Goal: Task Accomplishment & Management: Manage account settings

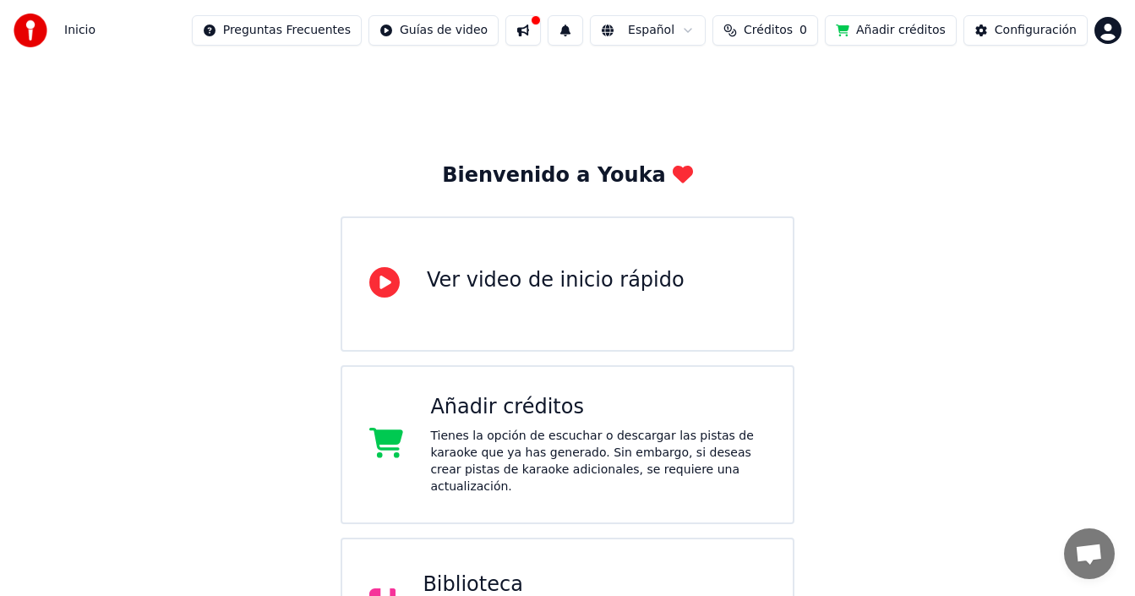
click at [781, 31] on span "Créditos" at bounding box center [767, 30] width 49 height 17
drag, startPoint x: 776, startPoint y: 128, endPoint x: 773, endPoint y: 142, distance: 14.8
click at [776, 128] on button "Actualizar" at bounding box center [782, 127] width 101 height 30
click at [777, 132] on button "Actualizar" at bounding box center [782, 127] width 101 height 30
click at [824, 82] on th "Expiración (días)" at bounding box center [849, 80] width 112 height 34
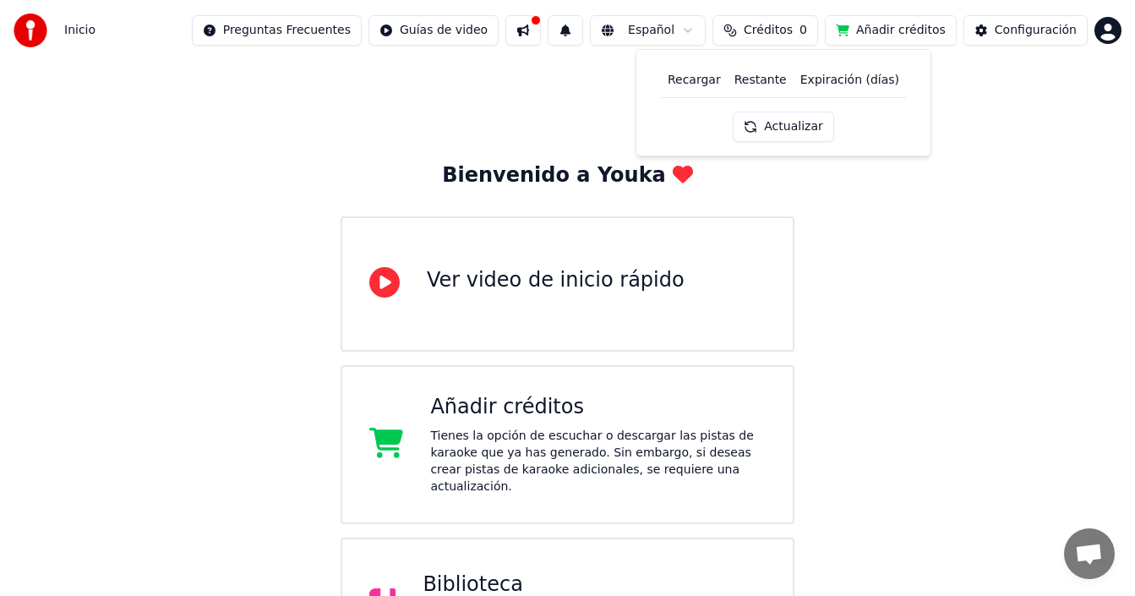
click at [828, 82] on th "Expiración (días)" at bounding box center [849, 80] width 112 height 34
click at [759, 84] on th "Restante" at bounding box center [760, 80] width 66 height 34
click at [709, 84] on th "Recargar" at bounding box center [694, 80] width 67 height 34
click at [799, 125] on button "Actualizar" at bounding box center [782, 127] width 101 height 30
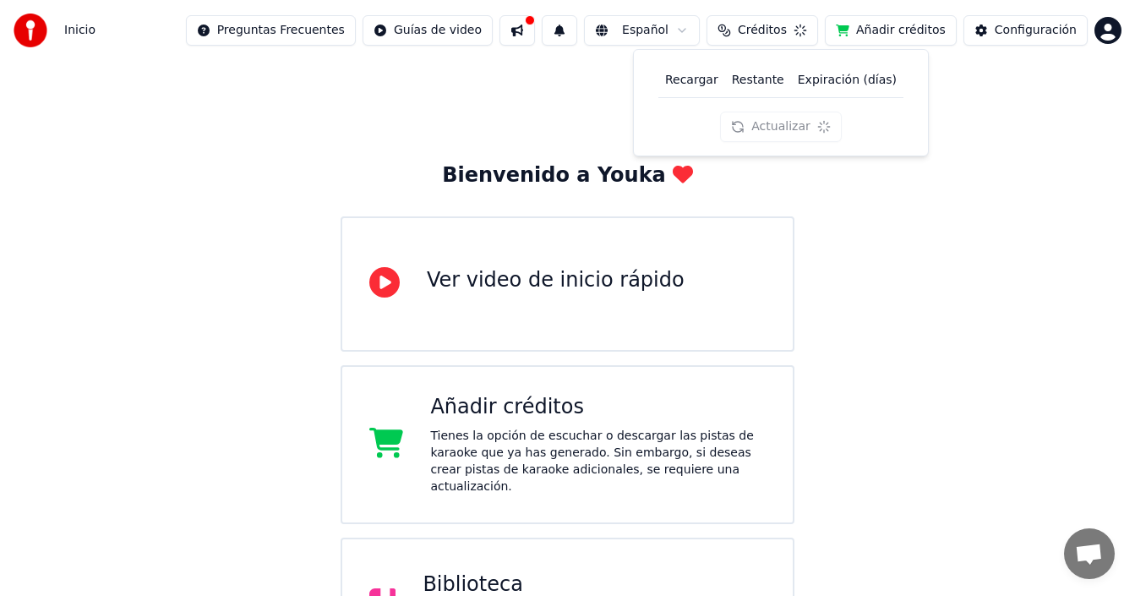
click at [799, 124] on div "Actualizar" at bounding box center [780, 127] width 121 height 30
click at [799, 124] on button "Actualizar" at bounding box center [782, 127] width 101 height 30
click at [799, 124] on div "Actualizar" at bounding box center [782, 127] width 101 height 30
click at [799, 124] on div "Actualizar" at bounding box center [780, 127] width 121 height 30
click at [799, 124] on button "Actualizar" at bounding box center [782, 127] width 101 height 30
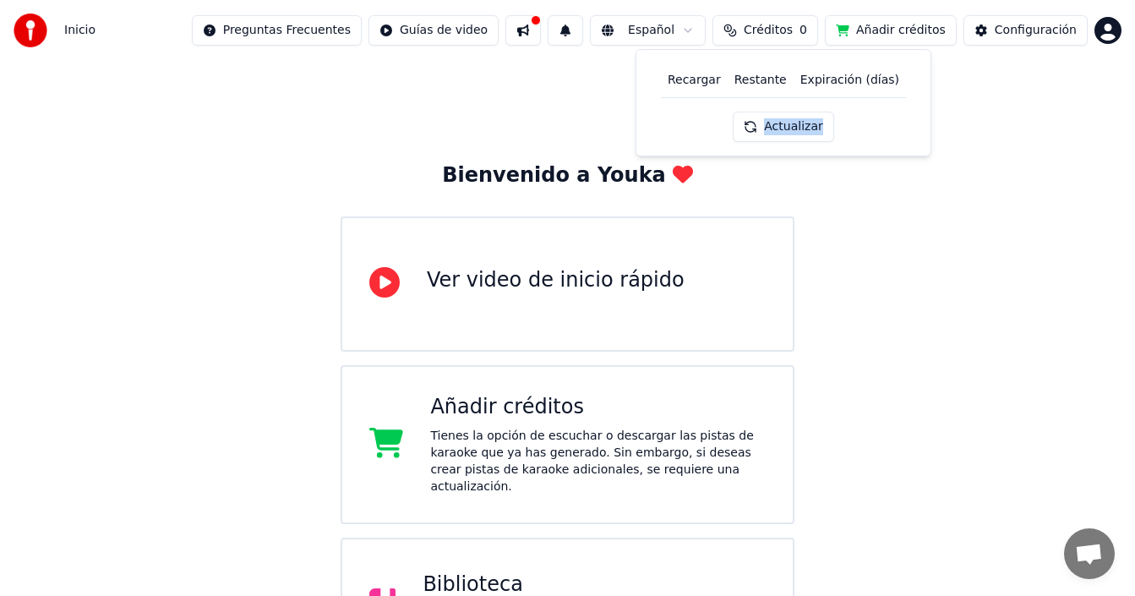
click at [799, 124] on div "Actualizar" at bounding box center [782, 127] width 101 height 30
click at [799, 124] on div "Actualizar" at bounding box center [780, 127] width 121 height 30
click at [799, 125] on button "Actualizar" at bounding box center [782, 127] width 101 height 30
click at [790, 131] on button "Actualizar" at bounding box center [782, 127] width 101 height 30
click at [789, 132] on button "Actualizar" at bounding box center [782, 127] width 101 height 30
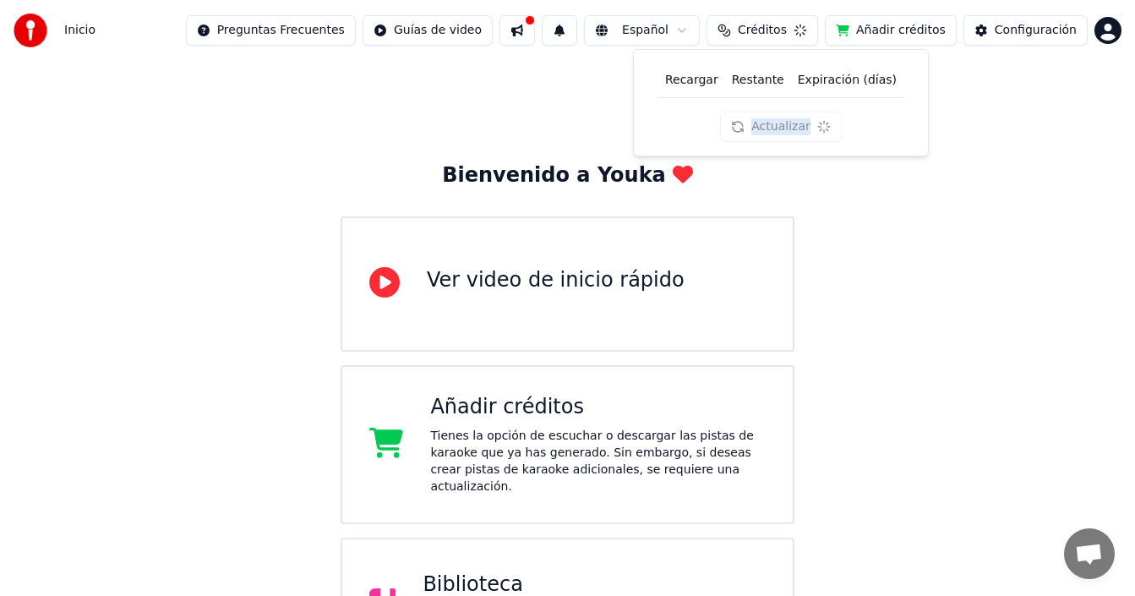
click at [790, 131] on div "Actualizar" at bounding box center [780, 127] width 121 height 30
click at [790, 131] on button "Actualizar" at bounding box center [780, 127] width 121 height 30
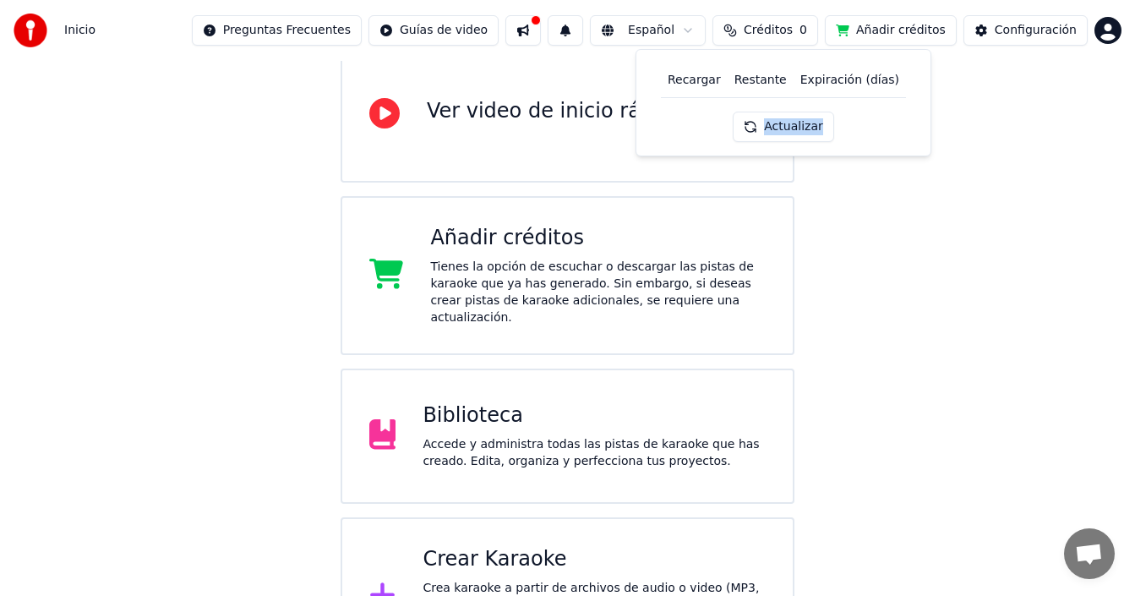
scroll to position [215, 0]
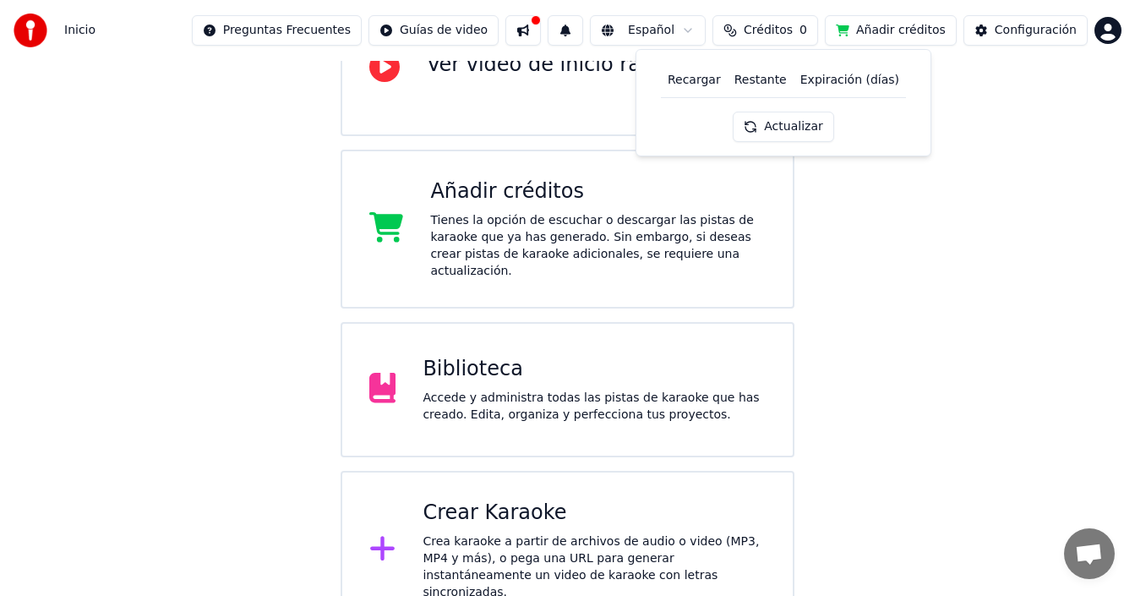
click at [574, 478] on div "Crear Karaoke Crea karaoke a partir de archivos de audio o video (MP3, MP4 y má…" at bounding box center [567, 550] width 454 height 159
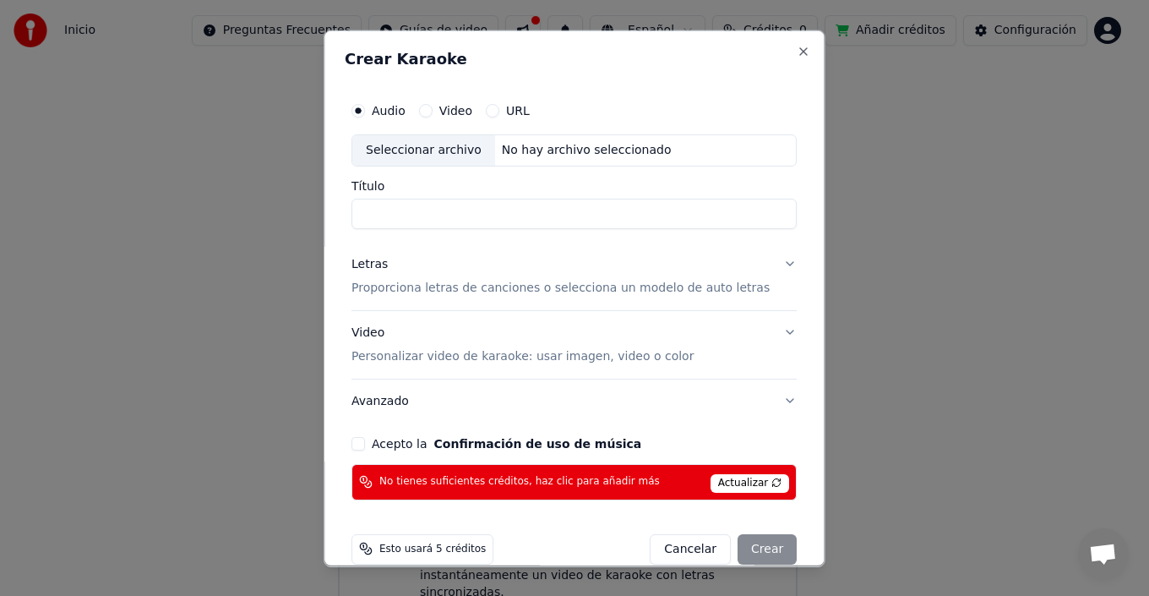
click at [666, 543] on button "Cancelar" at bounding box center [690, 548] width 81 height 30
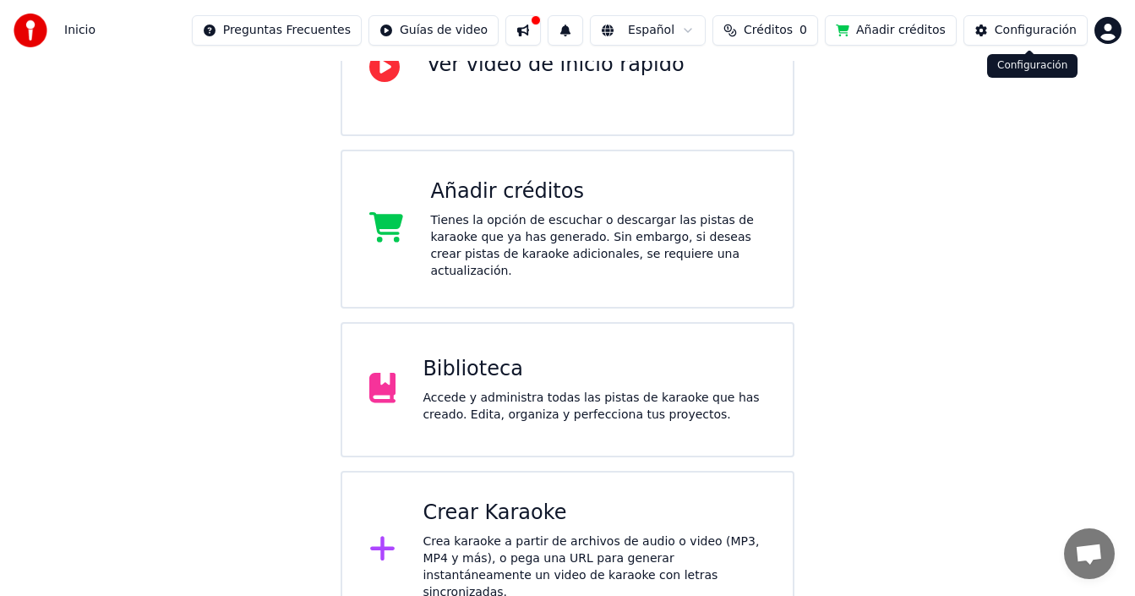
click at [1095, 31] on html "Inicio Preguntas Frecuentes Guías de video Español Créditos 0 Añadir créditos C…" at bounding box center [567, 207] width 1135 height 845
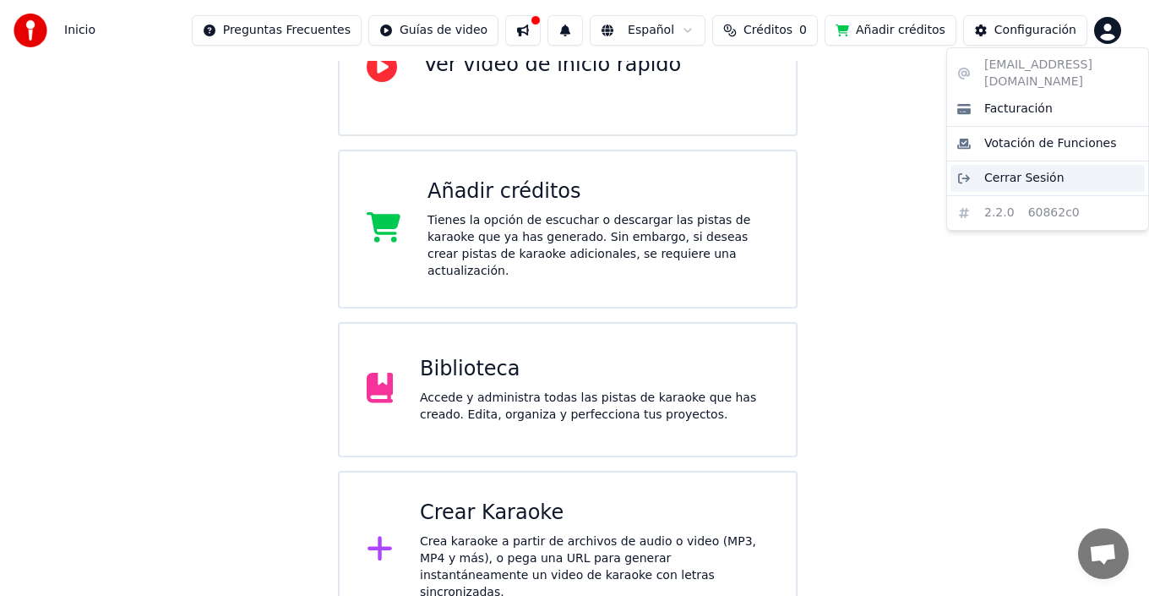
click at [1002, 170] on span "Cerrar Sesión" at bounding box center [1024, 178] width 80 height 17
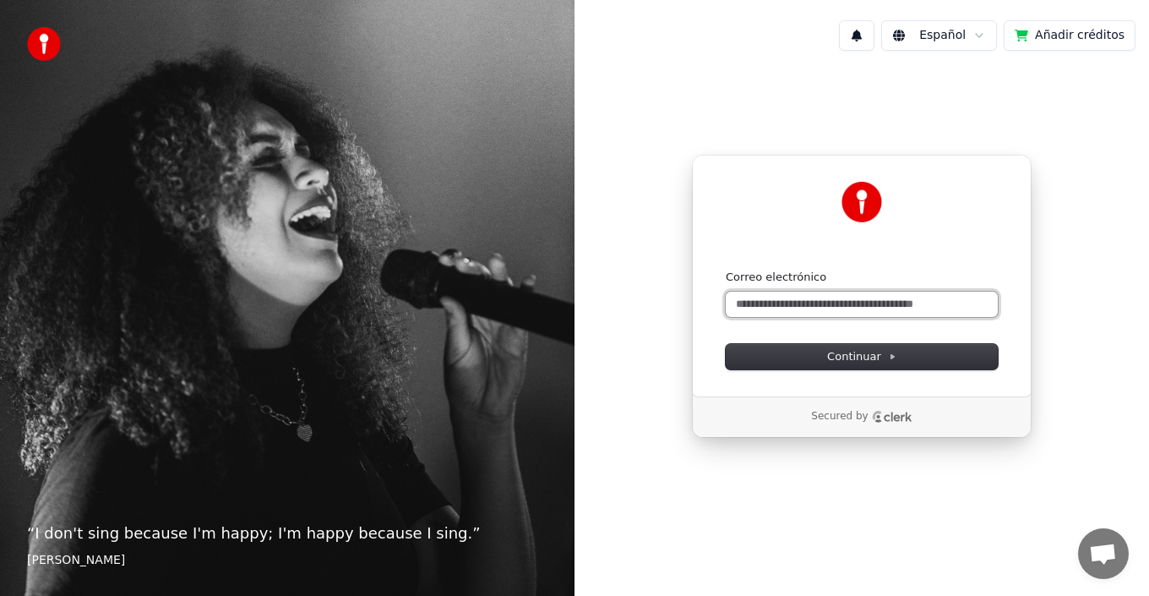
click at [820, 310] on input "Correo electrónico" at bounding box center [862, 303] width 272 height 25
click at [827, 342] on form "**********" at bounding box center [862, 319] width 272 height 100
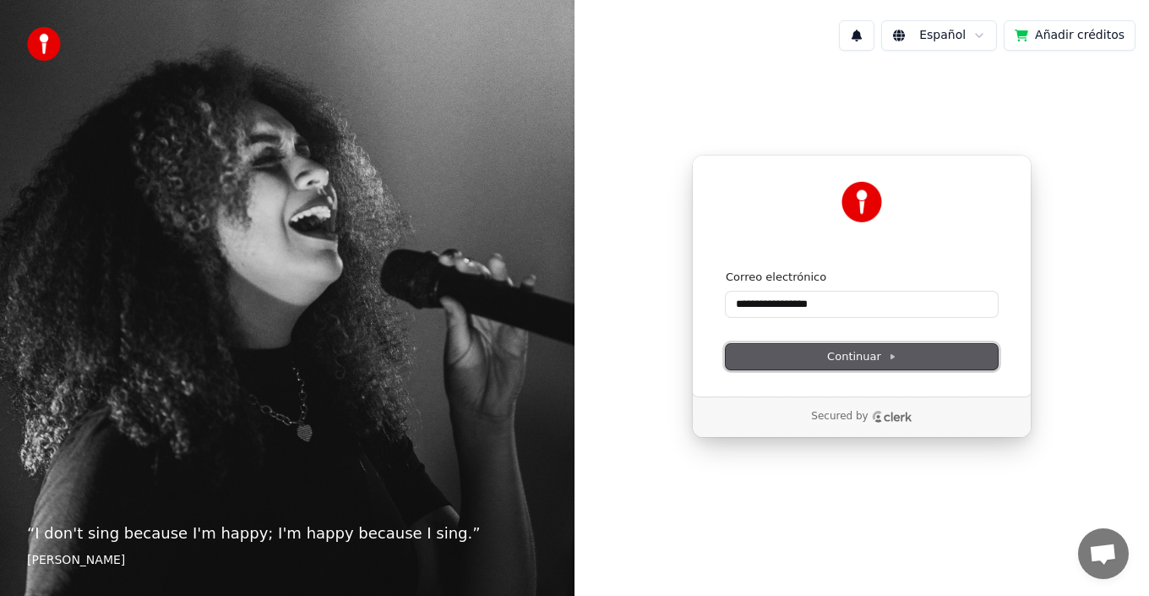
click at [825, 347] on button "Continuar" at bounding box center [862, 356] width 272 height 25
type input "**********"
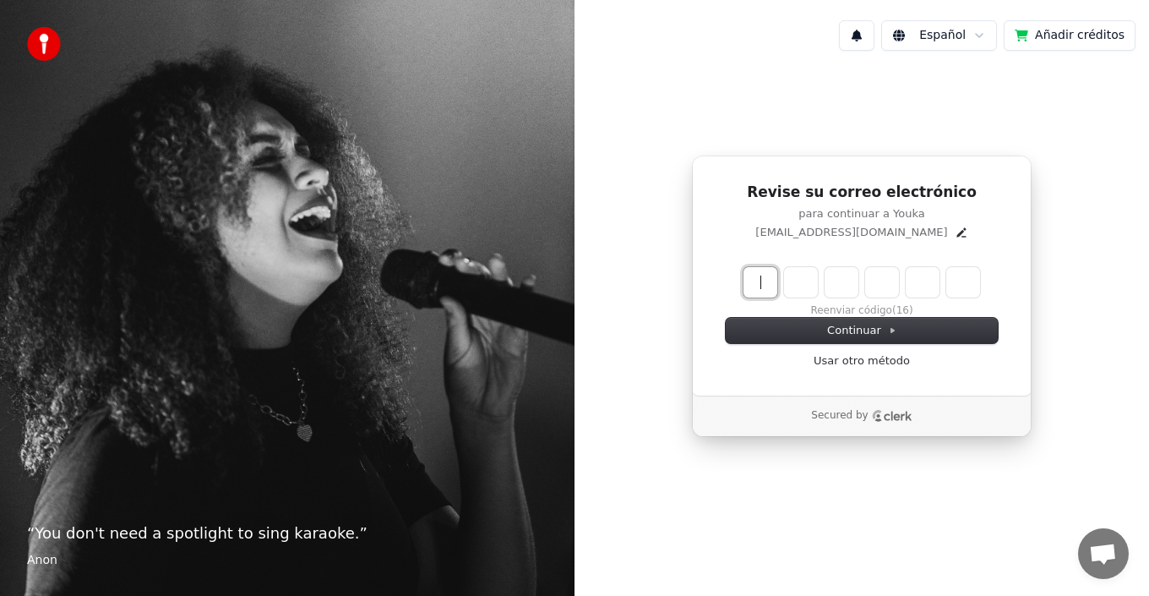
click at [751, 286] on input "Enter verification code" at bounding box center [878, 282] width 270 height 30
paste input "******"
type input "******"
